Goal: Transaction & Acquisition: Purchase product/service

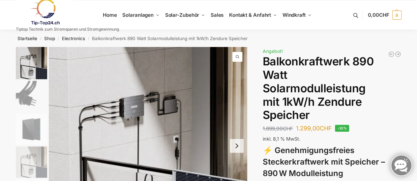
click at [29, 97] on img "2 / 6" at bounding box center [31, 96] width 31 height 31
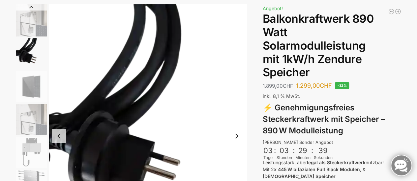
scroll to position [33, 0]
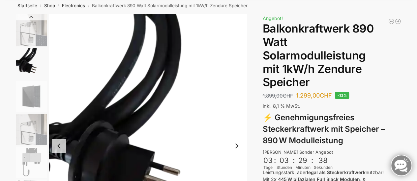
click at [36, 99] on img "3 / 6" at bounding box center [31, 96] width 31 height 31
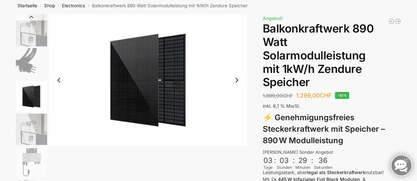
click at [34, 131] on img "4 / 6" at bounding box center [31, 129] width 31 height 31
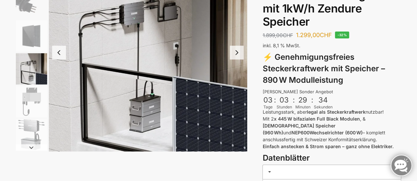
scroll to position [99, 0]
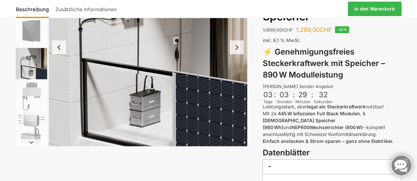
click at [32, 91] on img "5 / 6" at bounding box center [31, 96] width 31 height 31
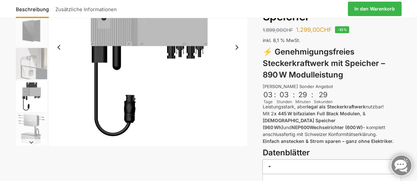
click at [25, 118] on img "6 / 6" at bounding box center [31, 129] width 31 height 31
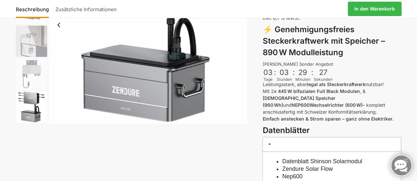
scroll to position [132, 0]
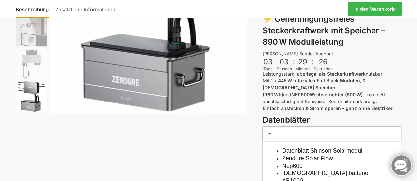
click at [29, 104] on img "6 / 6" at bounding box center [31, 96] width 31 height 31
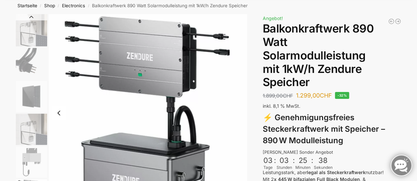
scroll to position [0, 0]
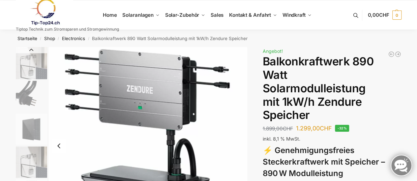
click at [32, 62] on img "1 / 6" at bounding box center [31, 63] width 31 height 32
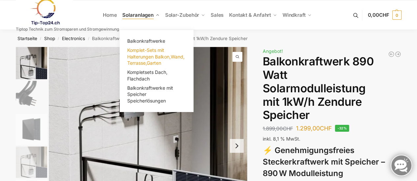
click at [136, 49] on span "Komplet-Sets mit Halterungen Balkon,Wand, Terrasse,Garten" at bounding box center [155, 56] width 57 height 18
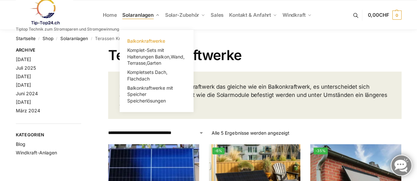
click at [144, 41] on span "Balkonkraftwerke" at bounding box center [146, 41] width 38 height 6
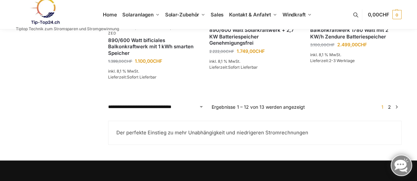
scroll to position [632, 0]
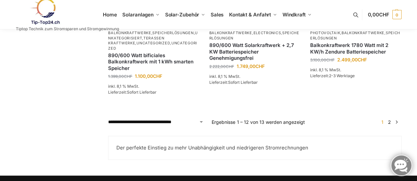
click at [389, 125] on link "2" at bounding box center [389, 123] width 6 height 6
